Goal: Information Seeking & Learning: Learn about a topic

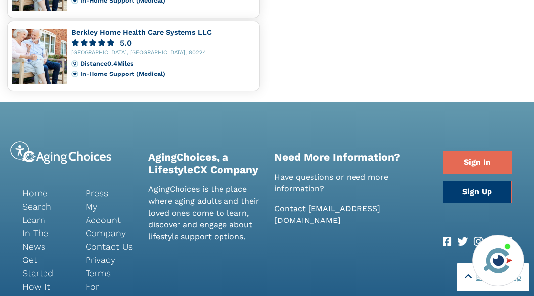
scroll to position [985, 0]
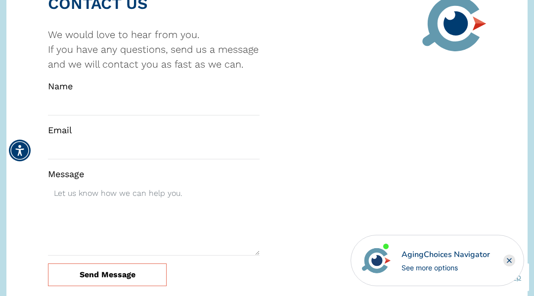
scroll to position [2950, 0]
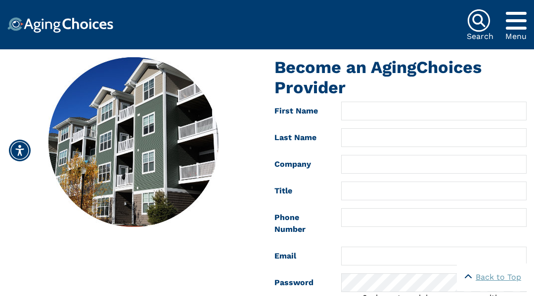
scroll to position [413, 0]
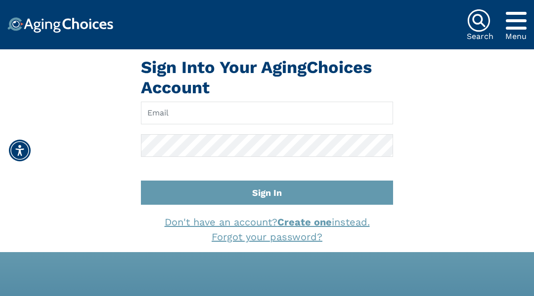
scroll to position [246, 0]
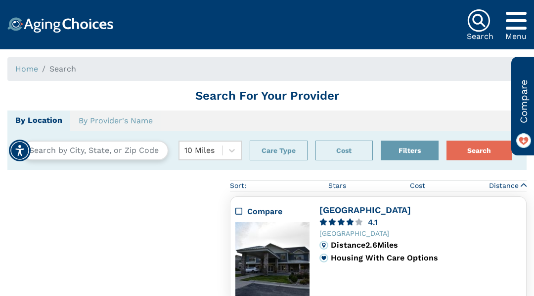
type input "Council Bluffs, Iowa, USA 51502"
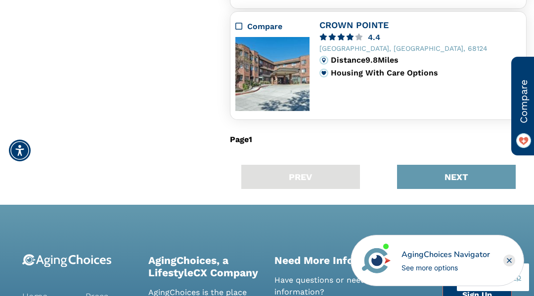
scroll to position [1384, 0]
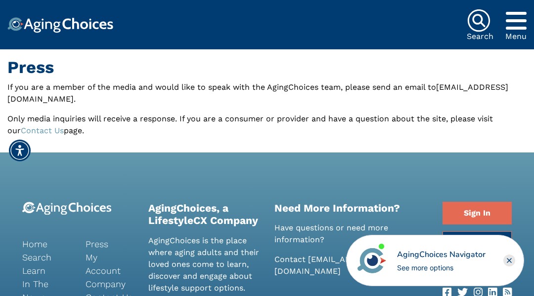
scroll to position [146, 0]
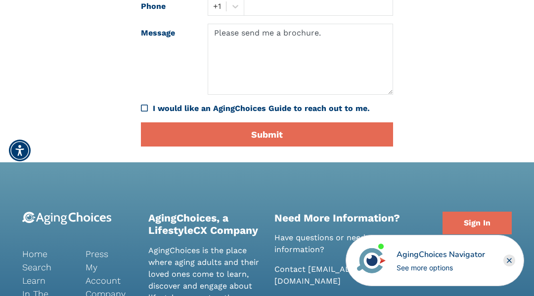
scroll to position [453, 0]
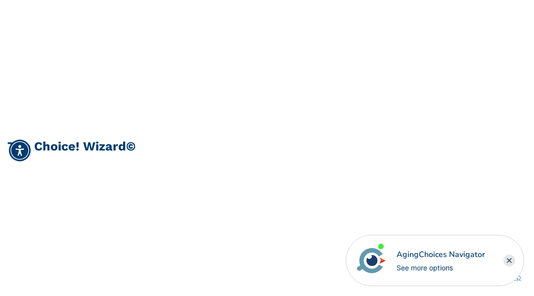
scroll to position [657, 0]
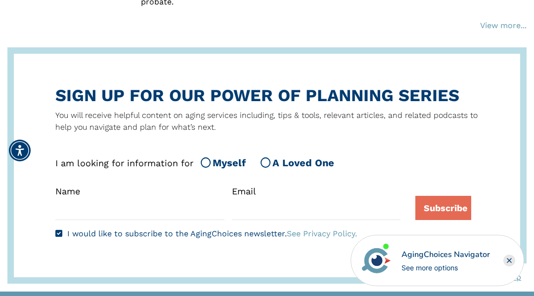
scroll to position [1756, 0]
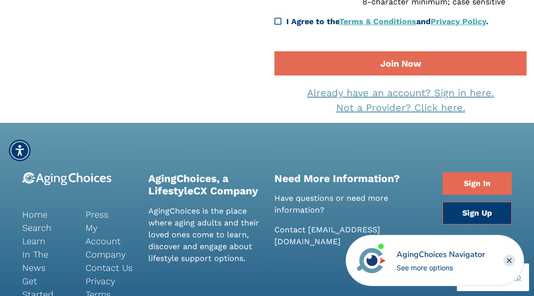
scroll to position [413, 0]
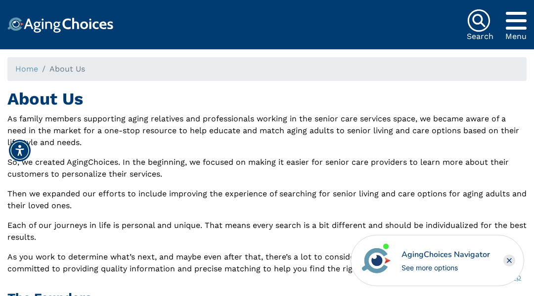
scroll to position [778, 0]
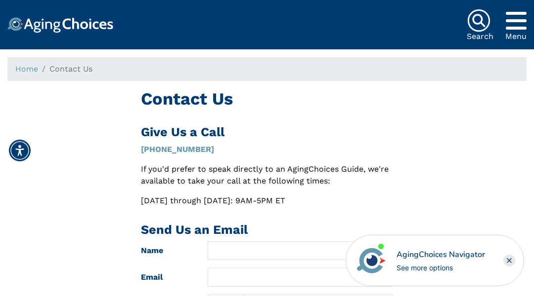
scroll to position [461, 0]
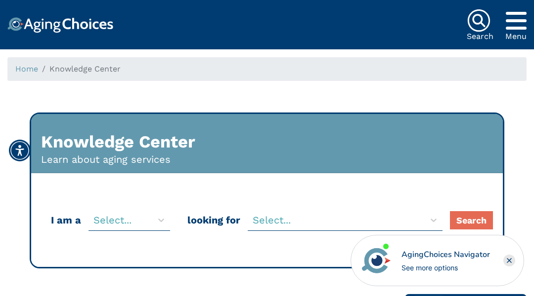
scroll to position [2749, 0]
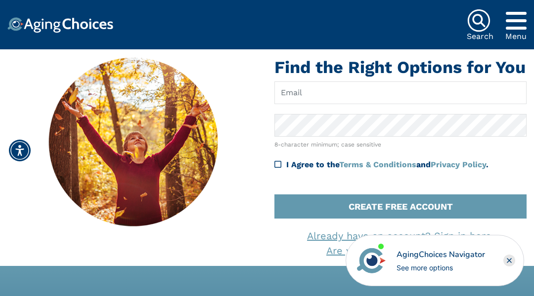
scroll to position [260, 0]
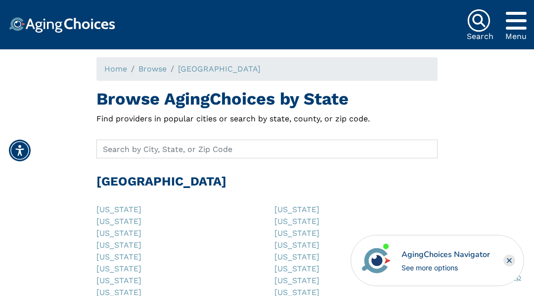
scroll to position [514, 0]
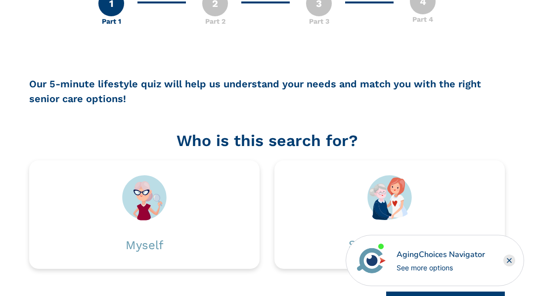
scroll to position [177, 0]
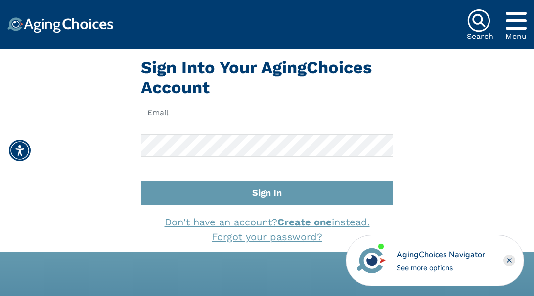
scroll to position [246, 0]
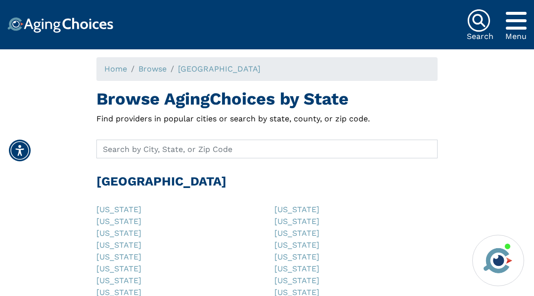
scroll to position [296, 0]
